Goal: Use online tool/utility: Utilize a website feature to perform a specific function

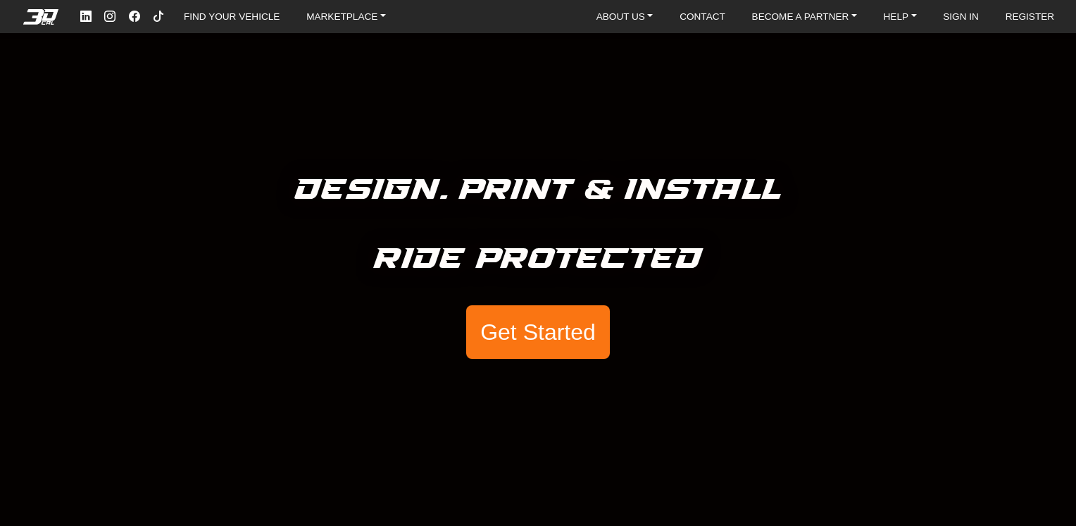
click at [544, 332] on button "Get Started" at bounding box center [538, 332] width 144 height 54
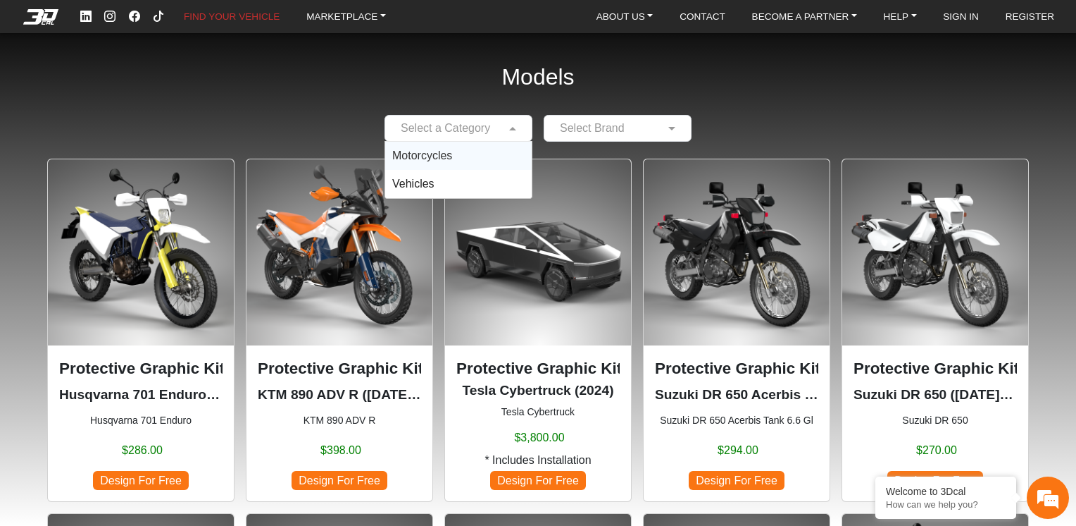
click at [513, 133] on span at bounding box center [515, 128] width 18 height 17
click at [421, 180] on span "Vehicles" at bounding box center [413, 184] width 42 height 12
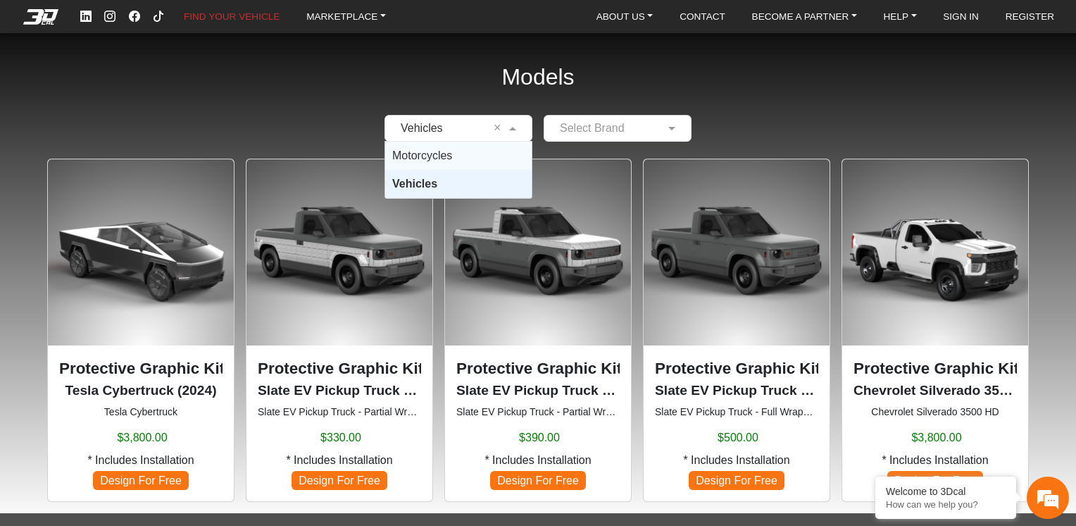
click at [747, 106] on div "Models × Vehicles × Motorcycles Vehicles Select Brand Protective Graphic Kit Te…" at bounding box center [538, 256] width 1076 height 513
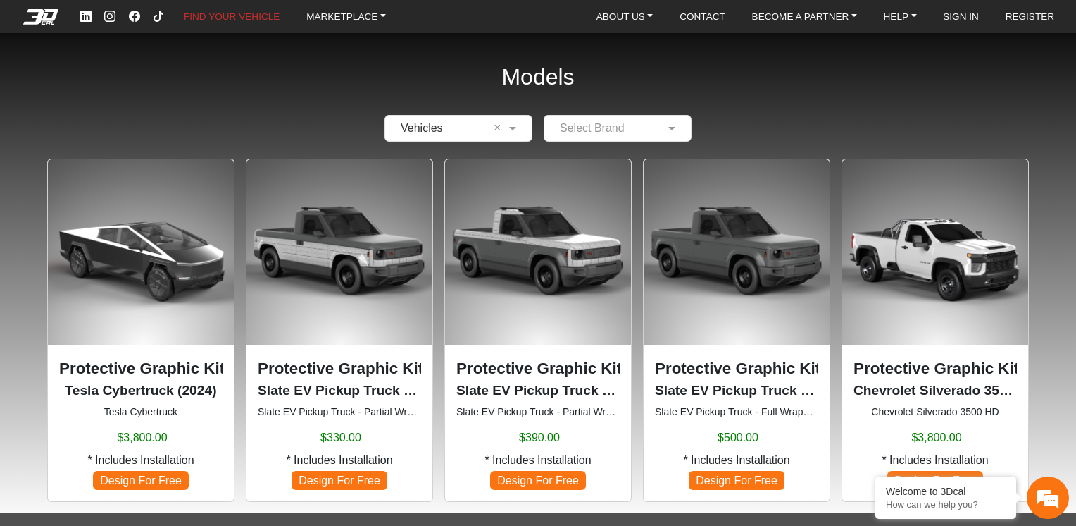
click at [735, 270] on img at bounding box center [737, 252] width 186 height 186
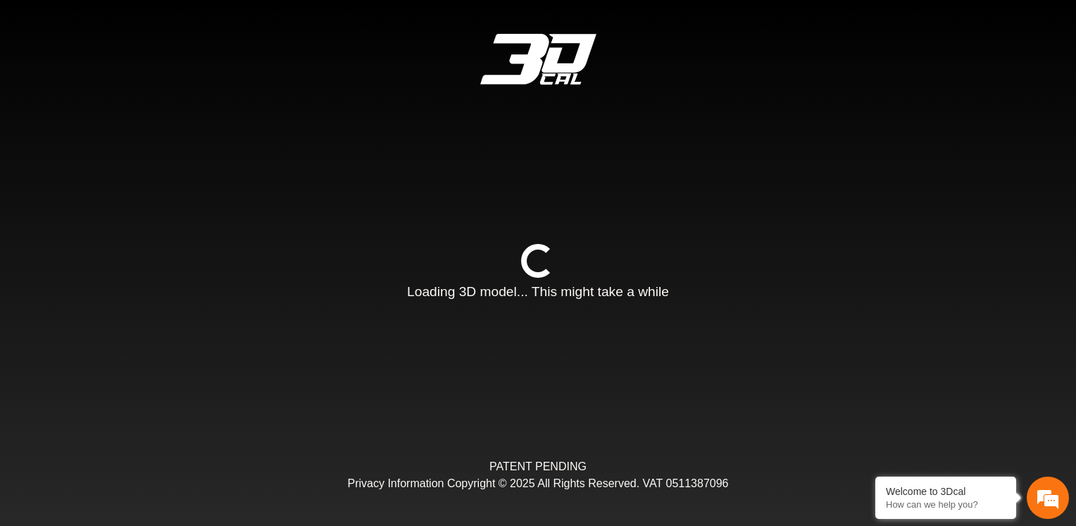
type input "*"
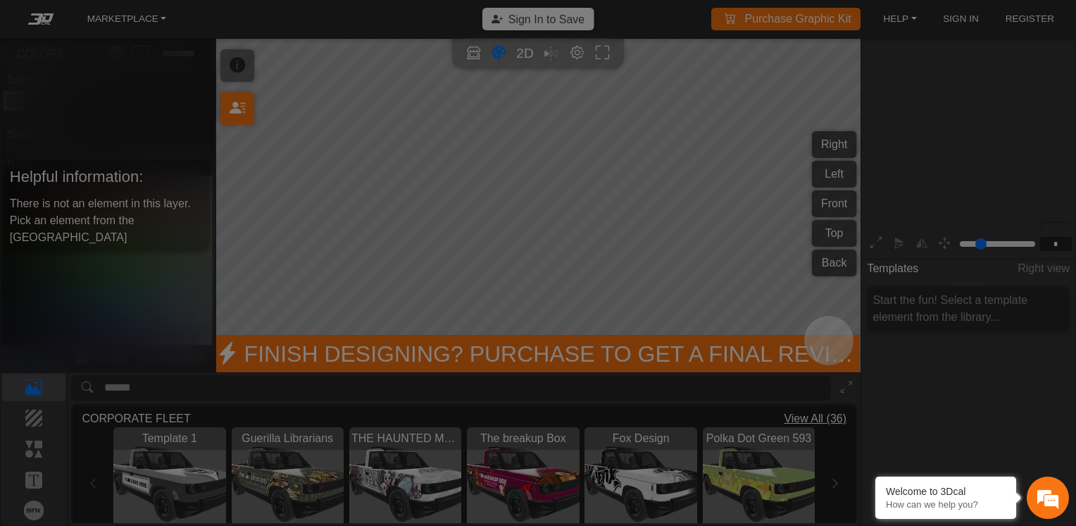
scroll to position [169, 158]
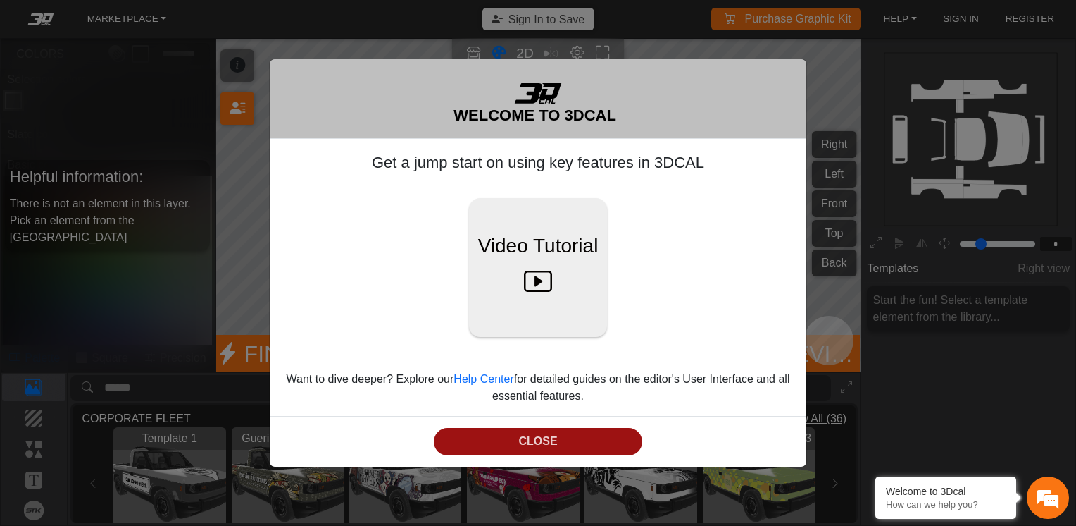
click at [497, 436] on button "CLOSE" at bounding box center [538, 441] width 208 height 27
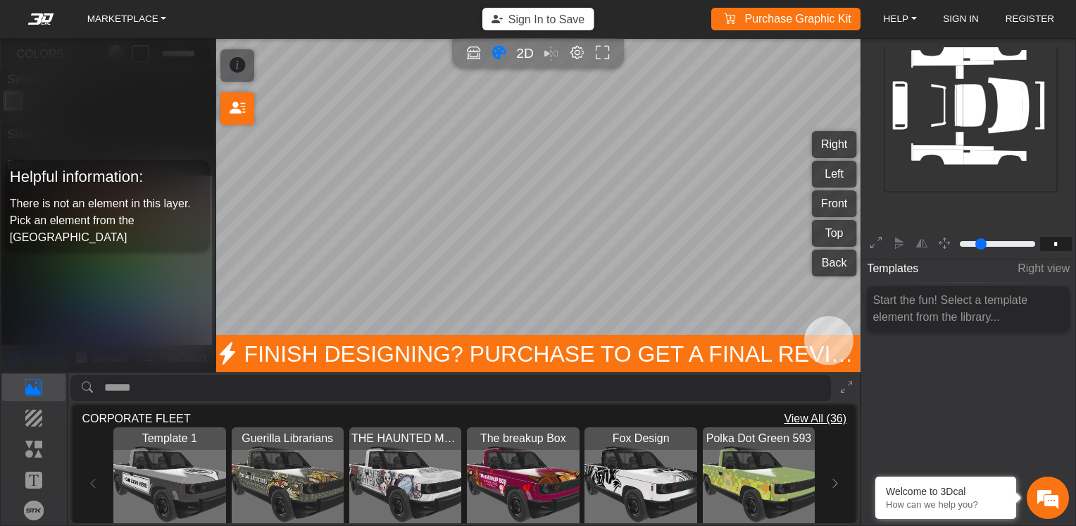
scroll to position [193, 158]
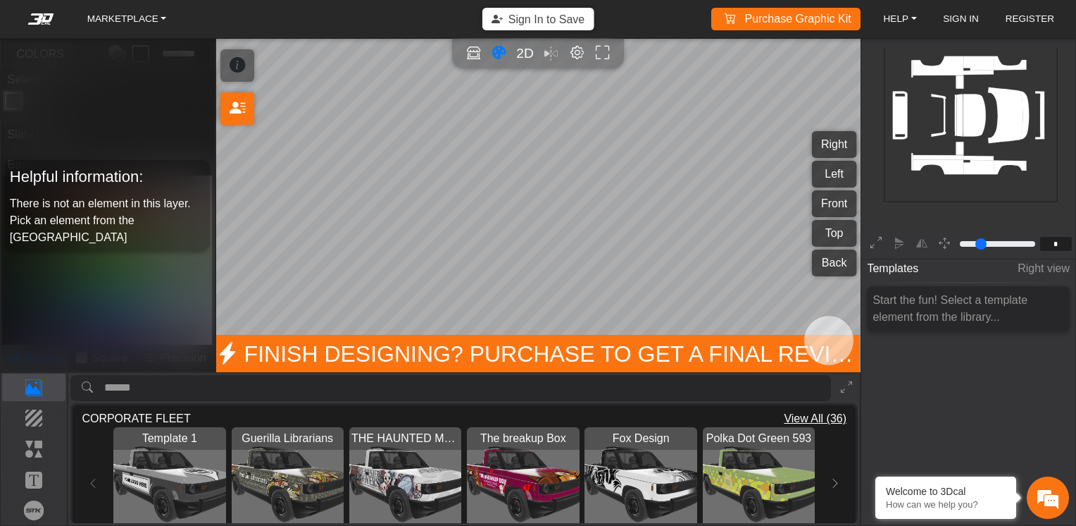
click at [822, 416] on span "View All (36)" at bounding box center [815, 418] width 63 height 17
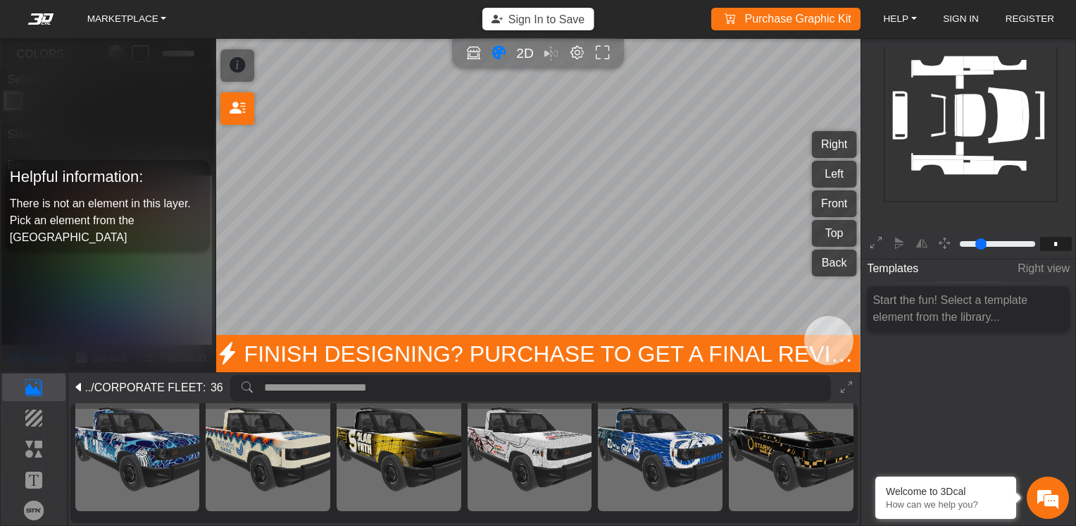
scroll to position [670, 0]
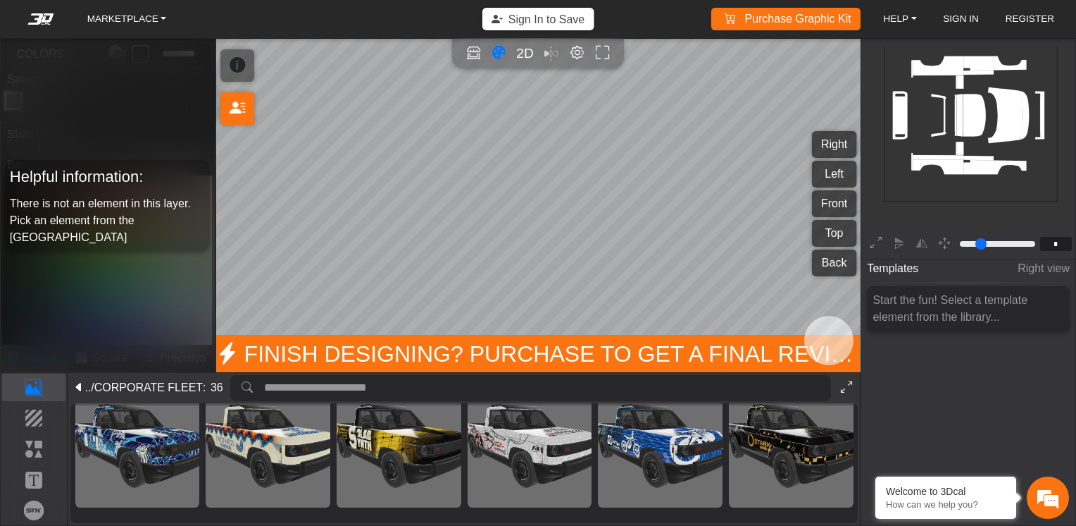
click at [839, 387] on button at bounding box center [846, 388] width 23 height 26
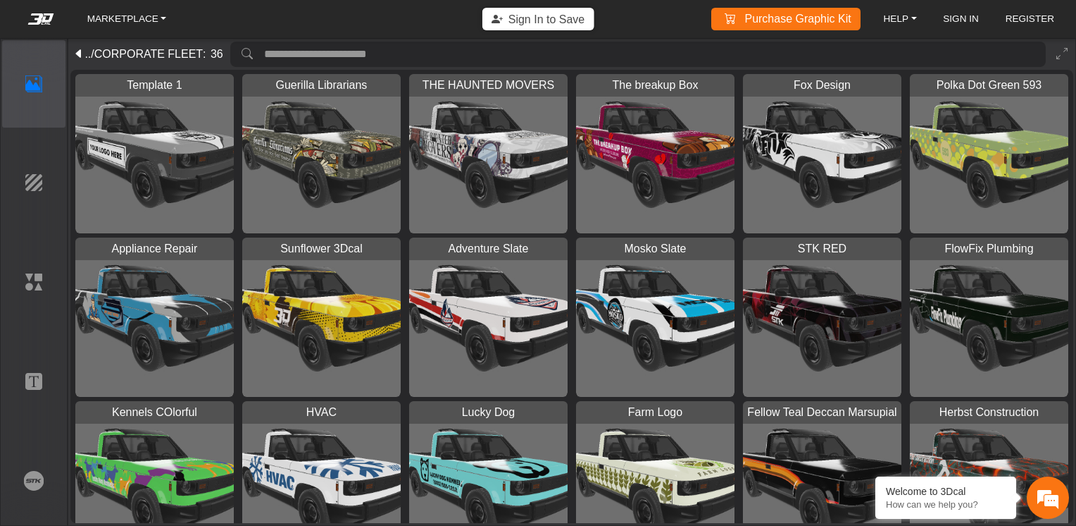
scroll to position [1, 0]
click at [130, 47] on span "/CORPORATE FLEET" at bounding box center [147, 54] width 112 height 17
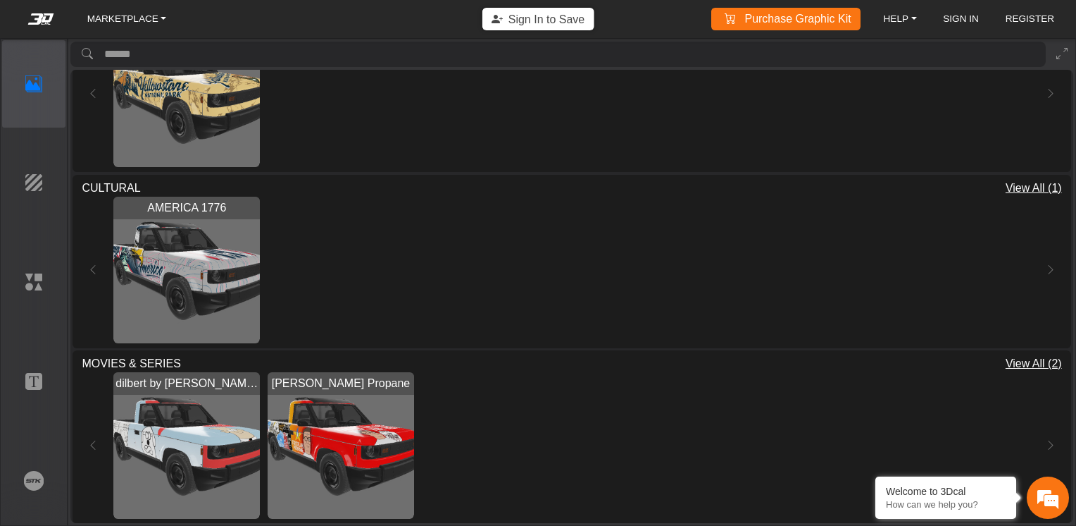
scroll to position [251, 0]
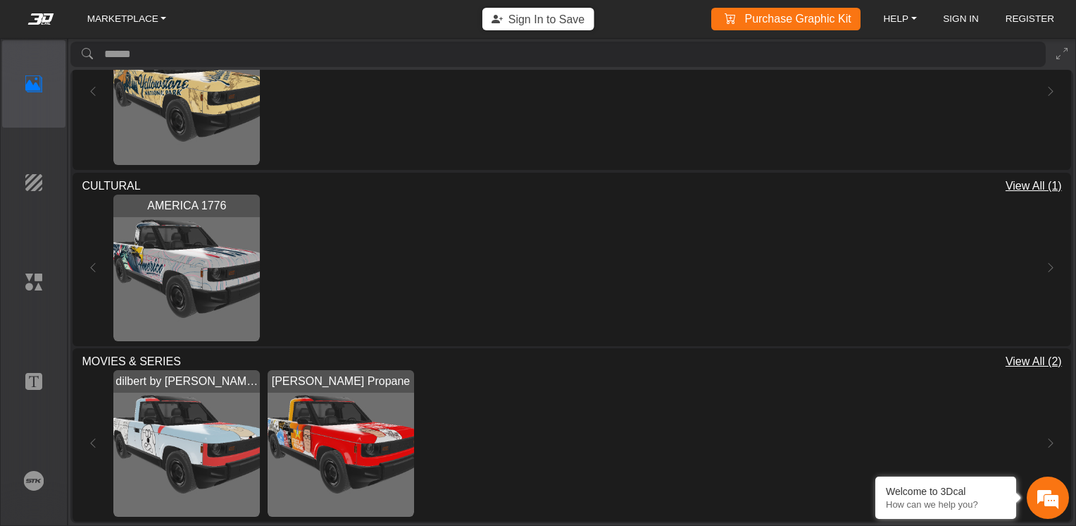
click at [371, 433] on img "View Strickland Propane" at bounding box center [341, 443] width 147 height 147
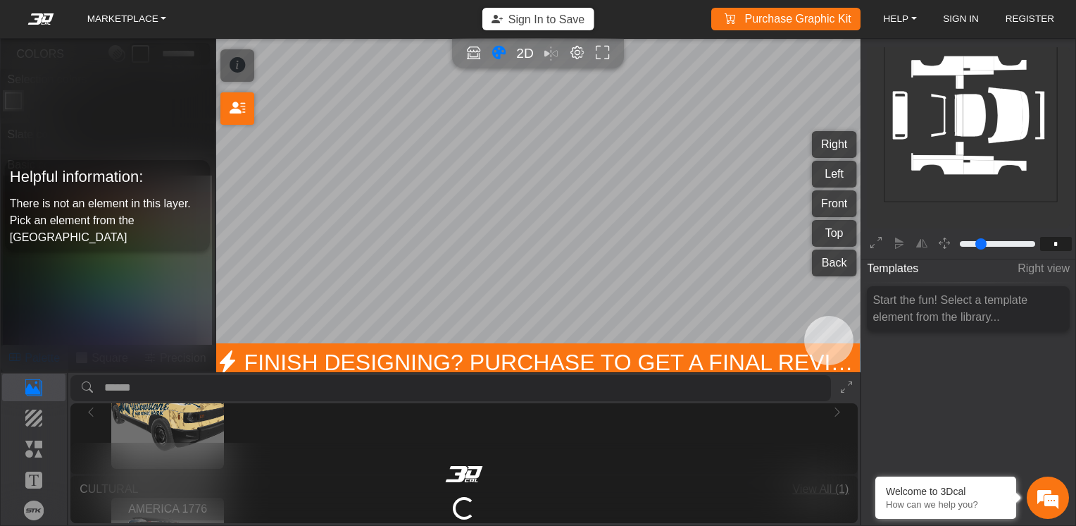
scroll to position [192, 0]
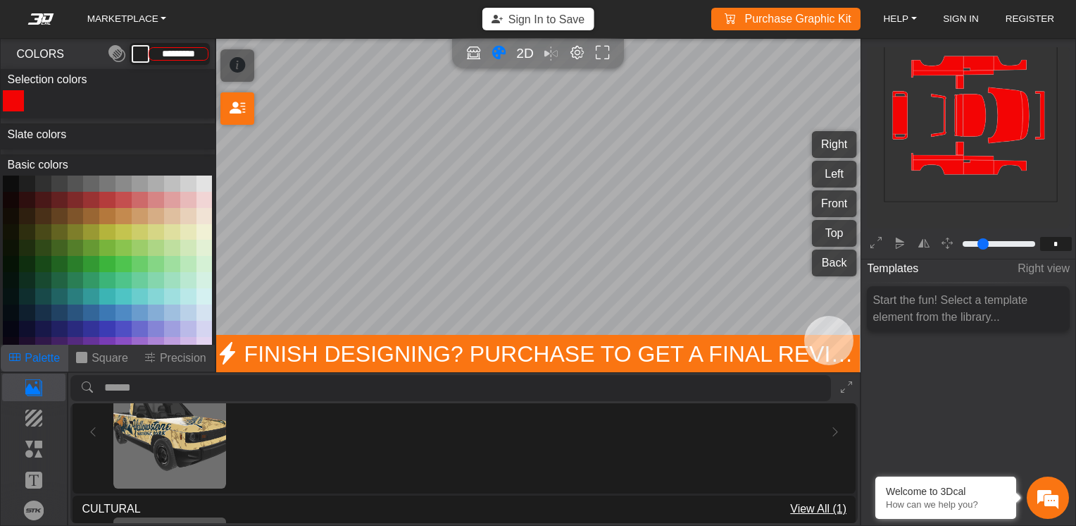
type input "*********"
click at [32, 387] on p "Template" at bounding box center [34, 387] width 63 height 17
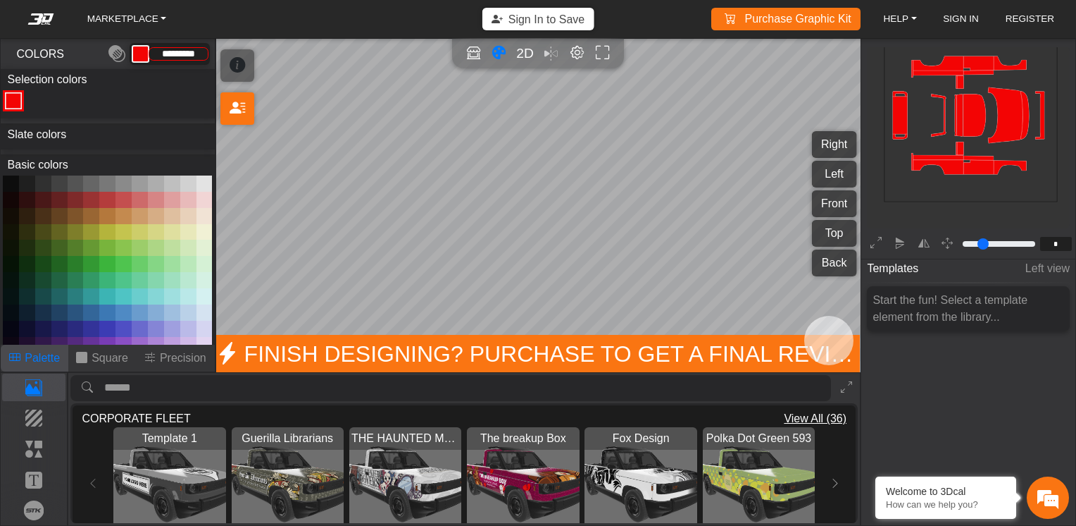
click at [379, 475] on img "View THE HAUNTED MOVERS" at bounding box center [405, 483] width 112 height 112
